Goal: Task Accomplishment & Management: Complete application form

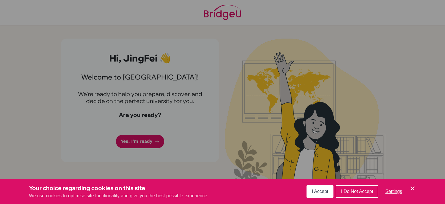
click at [318, 193] on span "I Accept" at bounding box center [320, 190] width 17 height 5
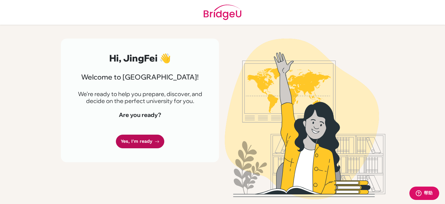
click at [138, 139] on link "Yes, I'm ready" at bounding box center [140, 141] width 48 height 14
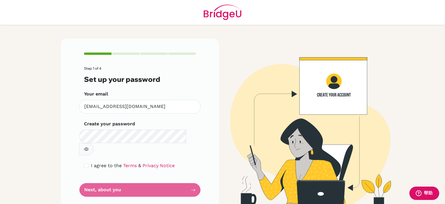
click at [94, 143] on button "button" at bounding box center [86, 149] width 14 height 12
click at [88, 163] on input "checkbox" at bounding box center [86, 165] width 5 height 5
checkbox input "true"
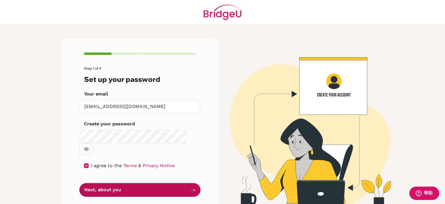
click at [132, 183] on button "Next, about you" at bounding box center [139, 190] width 121 height 14
